Goal: Information Seeking & Learning: Learn about a topic

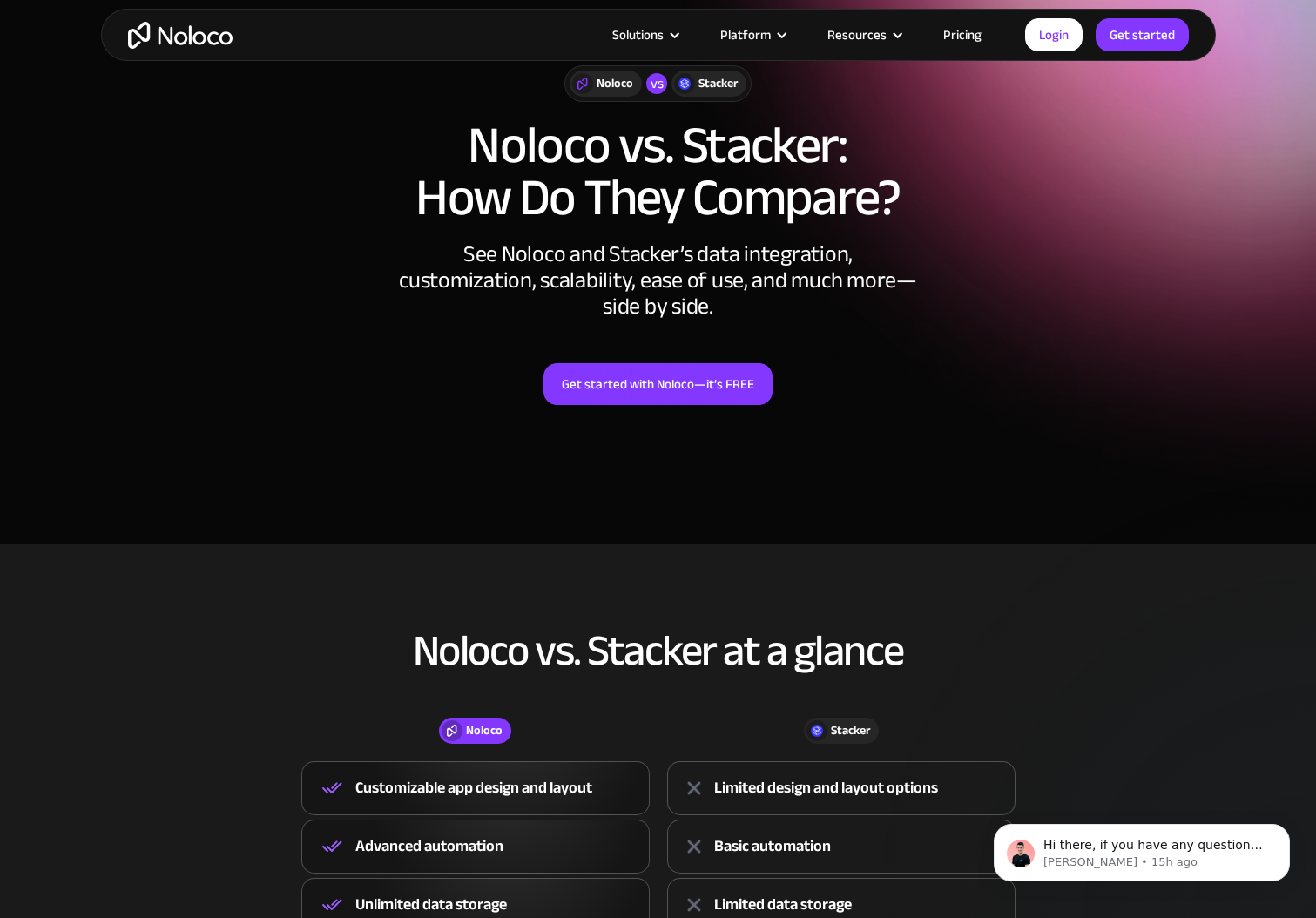
scroll to position [36, 0]
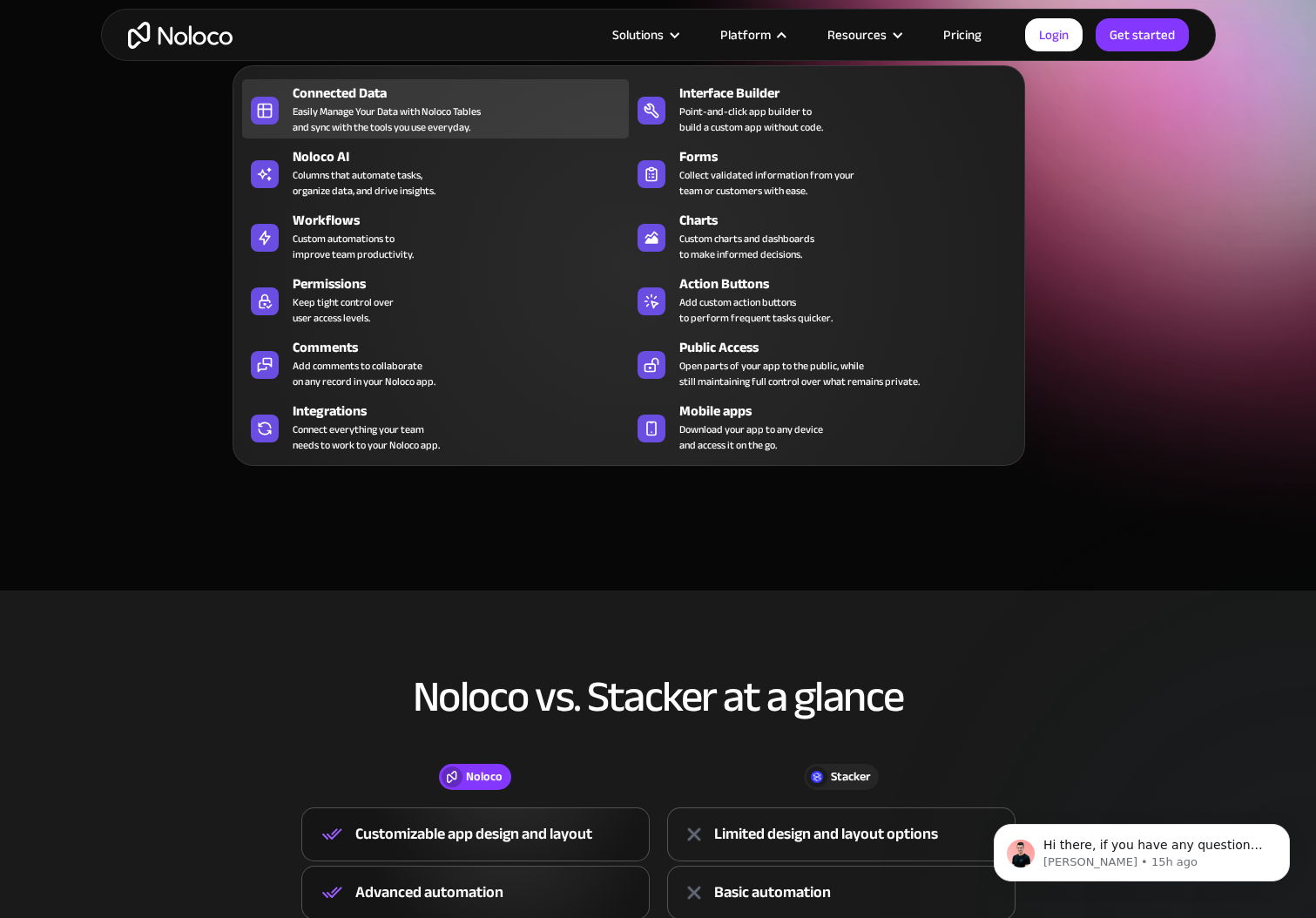
click at [315, 106] on div "Easily Manage Your Data with Noloco Tables and sync with the tools you use ever…" at bounding box center [386, 118] width 188 height 31
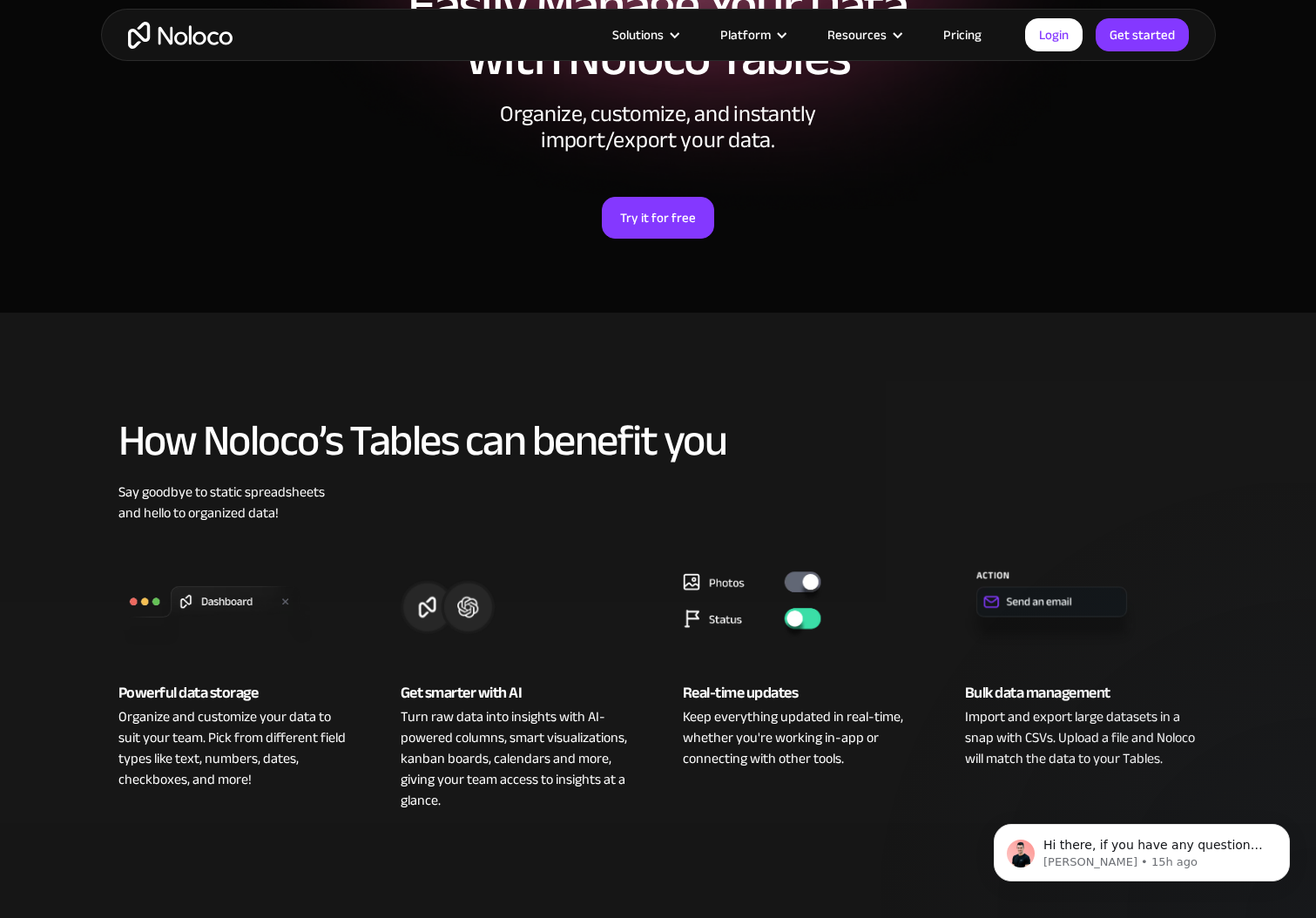
scroll to position [165, 0]
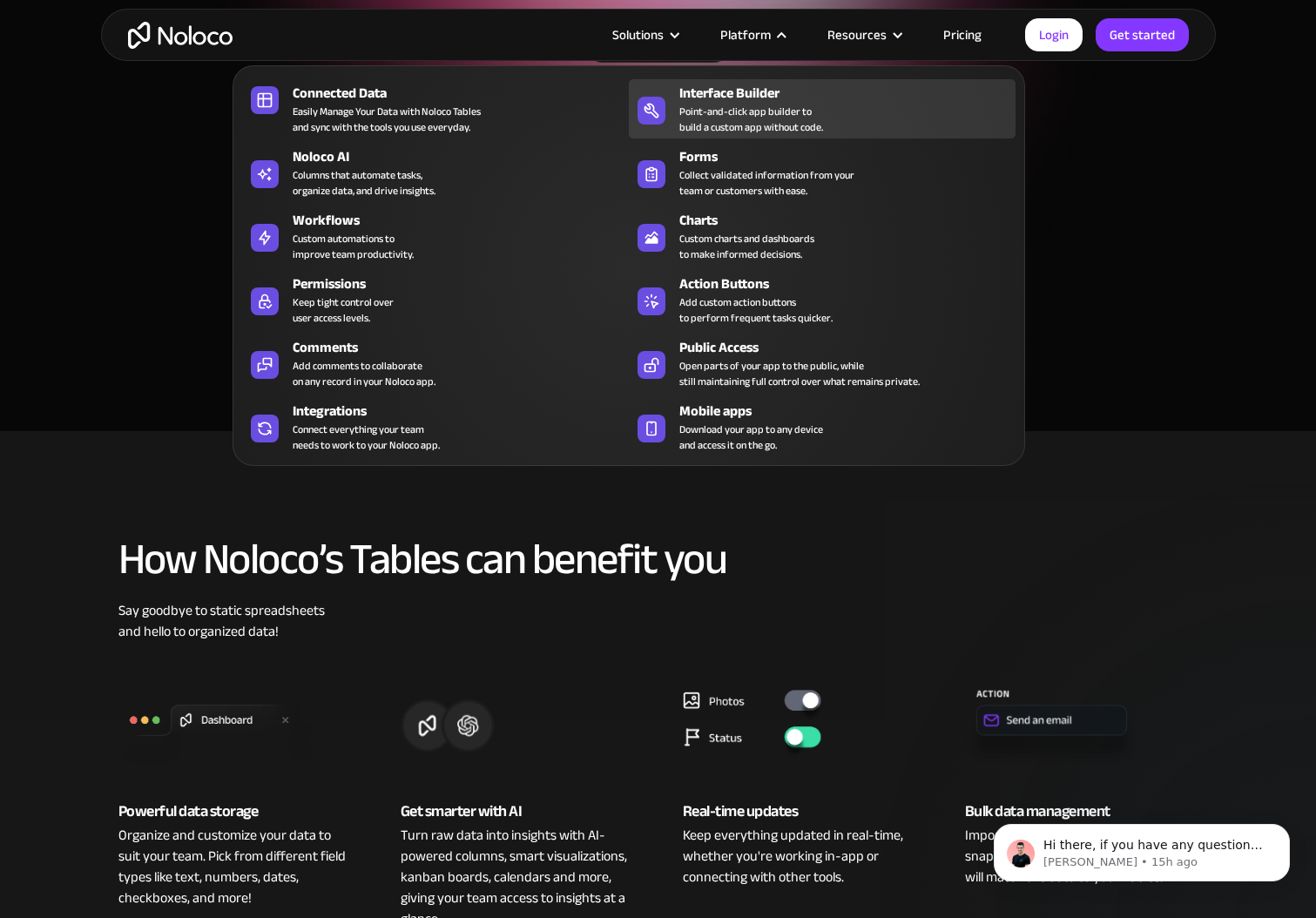
click at [735, 121] on div "Point-and-click app builder to build a custom app without code." at bounding box center [752, 118] width 144 height 31
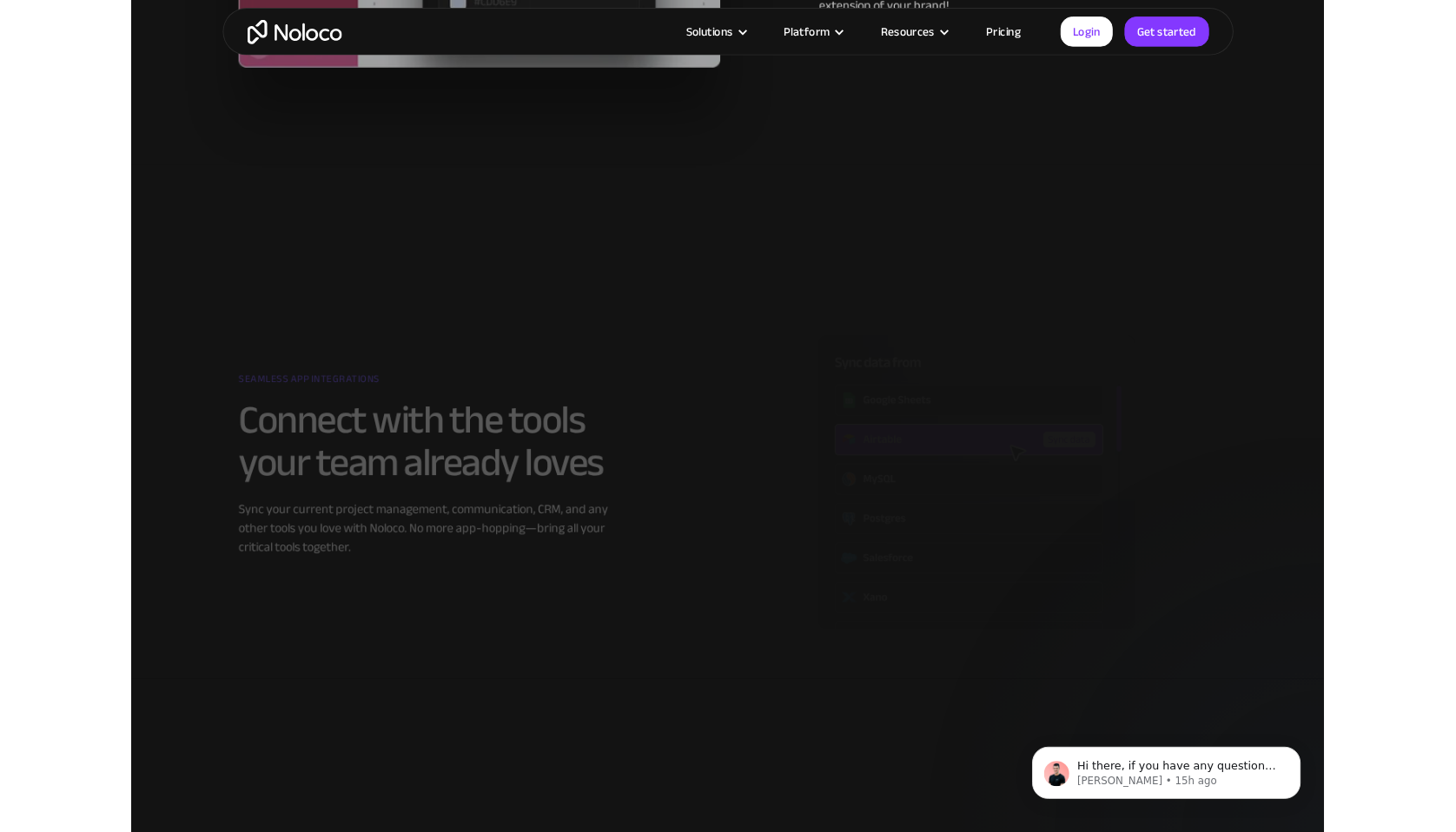
scroll to position [2070, 0]
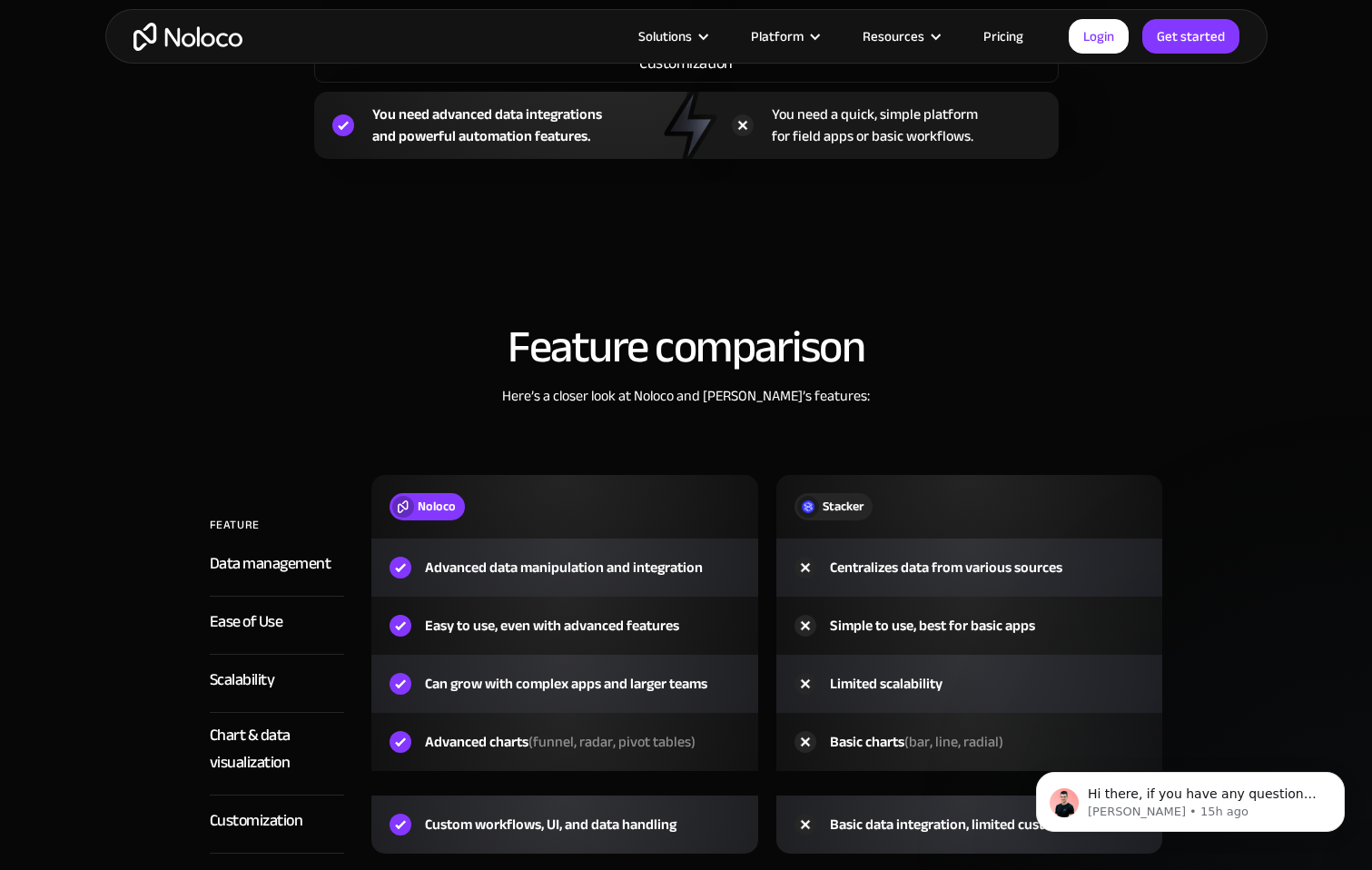
scroll to position [1968, 0]
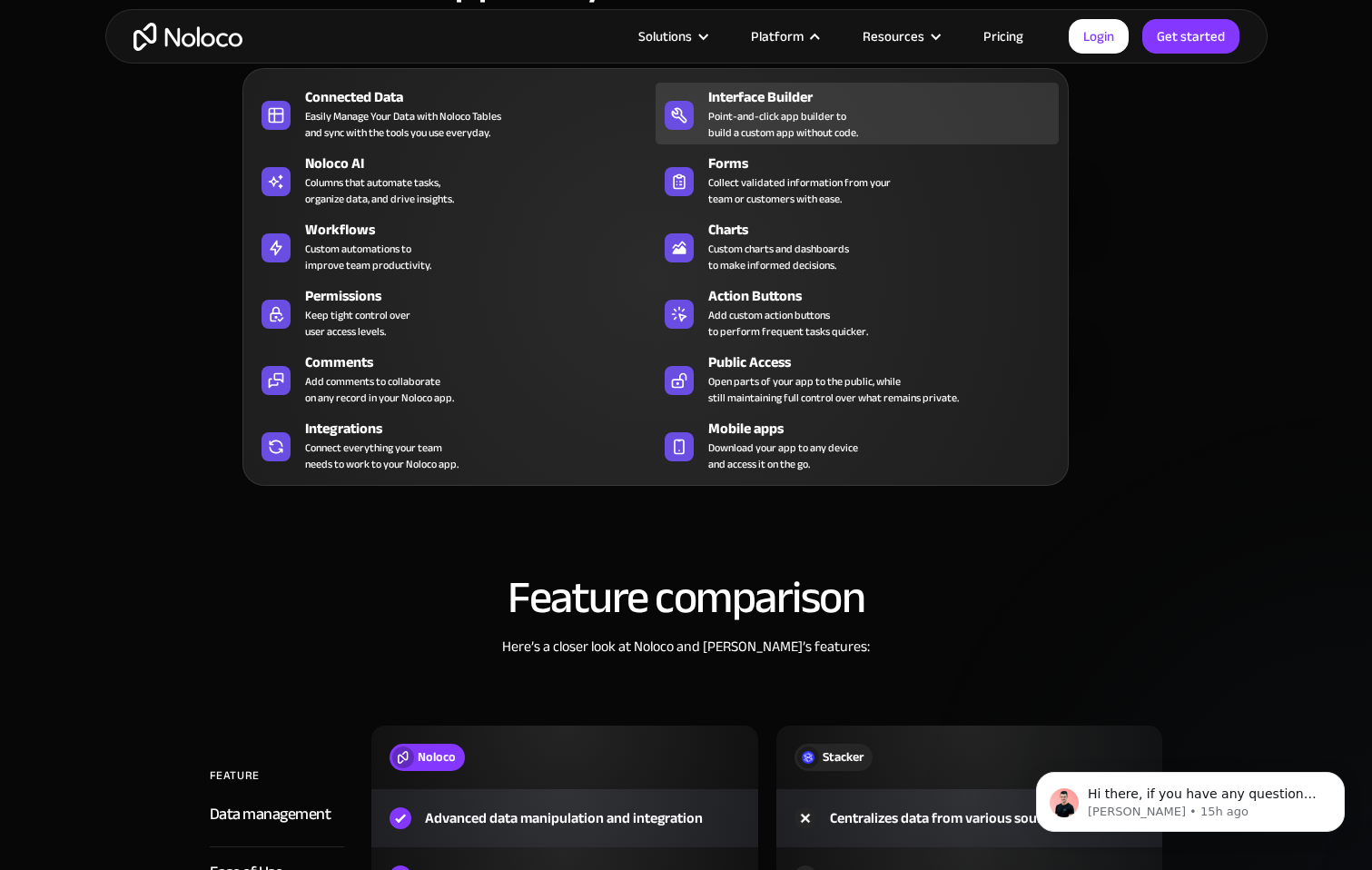
click at [766, 122] on div "Point-and-click app builder to build a custom app without code." at bounding box center [784, 123] width 150 height 32
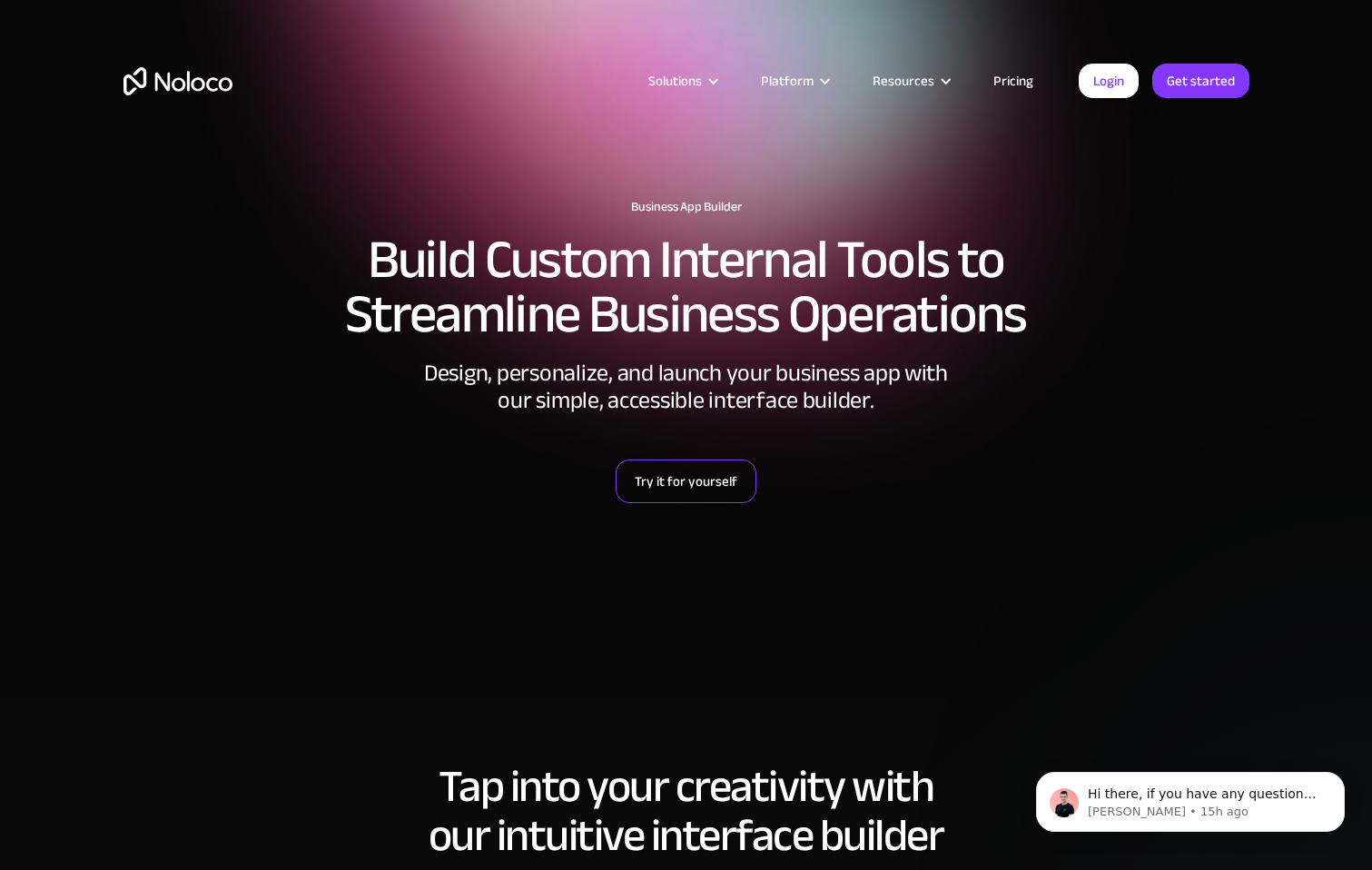
click at [702, 486] on link "Try it for yourself" at bounding box center [686, 480] width 141 height 44
